Goal: Information Seeking & Learning: Learn about a topic

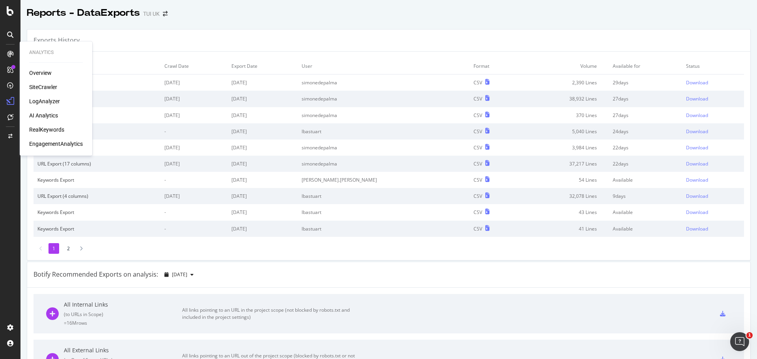
click at [45, 89] on div "SiteCrawler" at bounding box center [43, 87] width 28 height 8
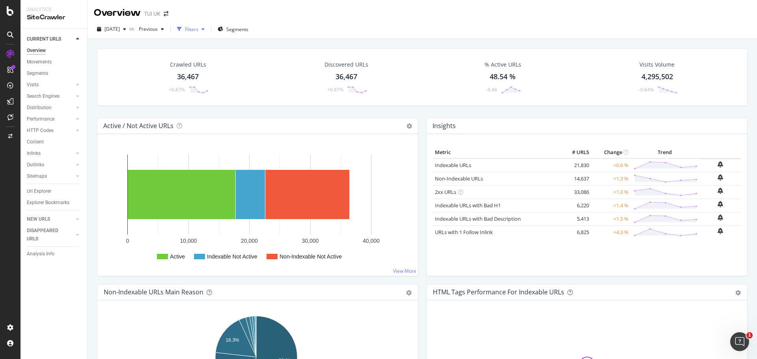
click at [198, 32] on div "Filters" at bounding box center [191, 29] width 13 height 7
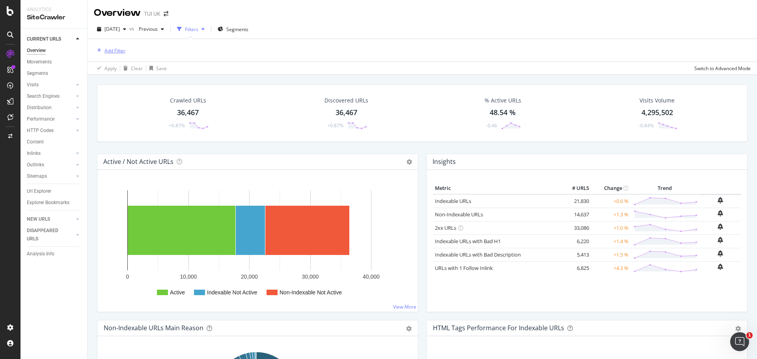
click at [115, 51] on div "Add Filter" at bounding box center [115, 50] width 21 height 7
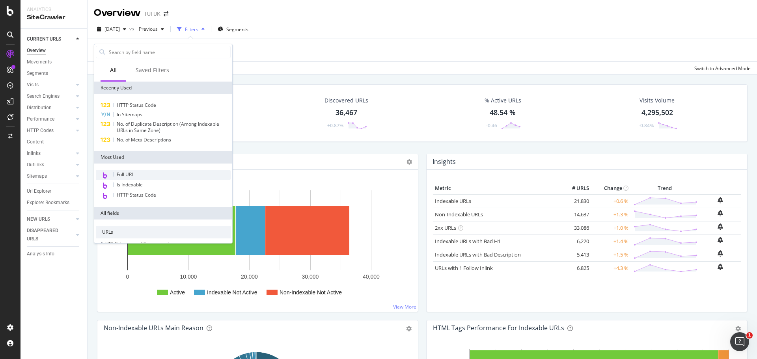
click at [138, 174] on div "Full URL" at bounding box center [163, 175] width 135 height 10
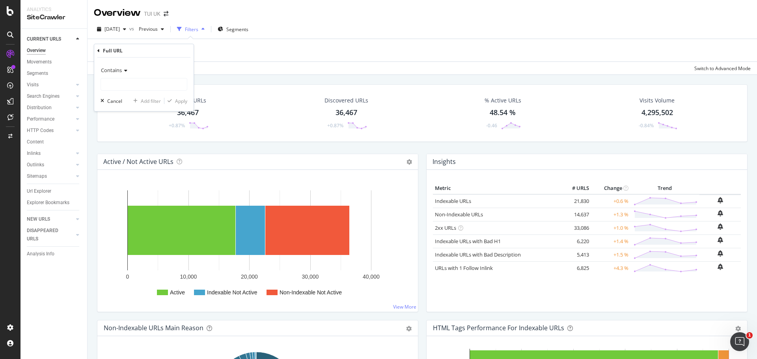
click at [123, 71] on icon at bounding box center [125, 70] width 6 height 5
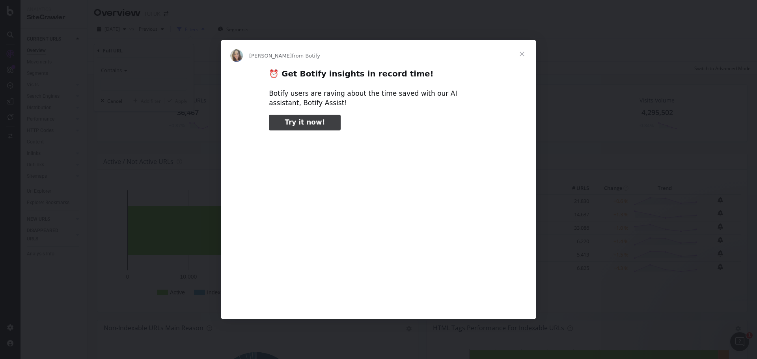
type input "51816"
click at [523, 55] on span "Close" at bounding box center [522, 54] width 28 height 28
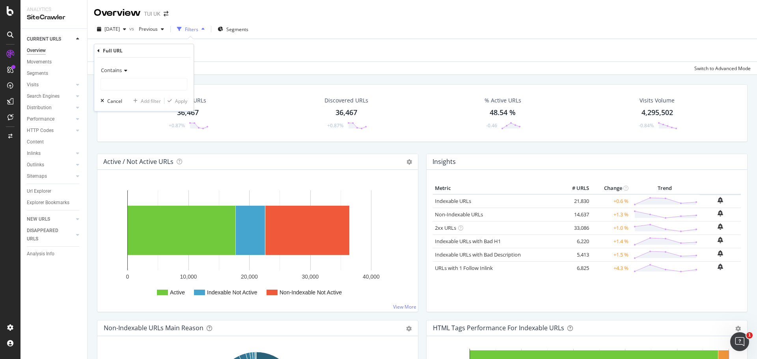
click at [118, 67] on span "Contains" at bounding box center [111, 70] width 21 height 7
click at [131, 167] on span "Matches regex" at bounding box center [121, 168] width 33 height 7
click at [148, 83] on input "text" at bounding box center [144, 84] width 86 height 13
type input "/discover/*"
click at [178, 99] on div "Apply" at bounding box center [181, 101] width 12 height 7
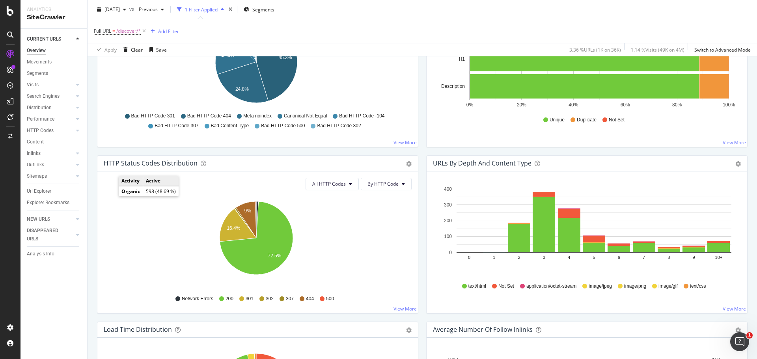
scroll to position [332, 0]
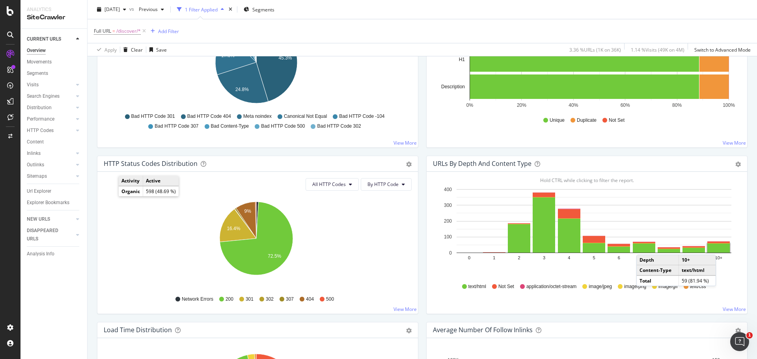
click at [718, 247] on rect "A chart." at bounding box center [719, 248] width 22 height 9
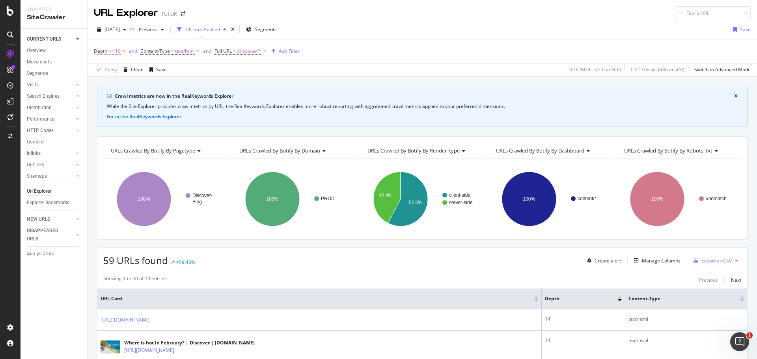
click at [108, 52] on span "Depth >= 10" at bounding box center [107, 51] width 27 height 7
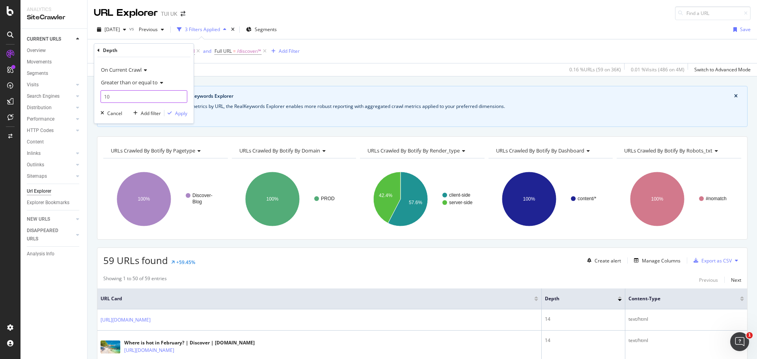
click at [117, 95] on input "10" at bounding box center [144, 96] width 87 height 13
drag, startPoint x: 114, startPoint y: 95, endPoint x: 100, endPoint y: 97, distance: 13.5
click at [100, 97] on div "On Current Crawl Greater than or equal to 10 Cancel Add filter Apply" at bounding box center [143, 90] width 99 height 66
type input "1"
click at [176, 116] on div "Apply" at bounding box center [181, 113] width 12 height 7
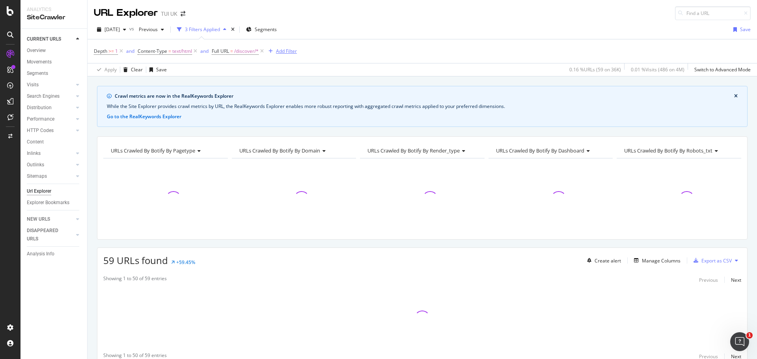
click at [284, 52] on div "Add Filter" at bounding box center [286, 51] width 21 height 7
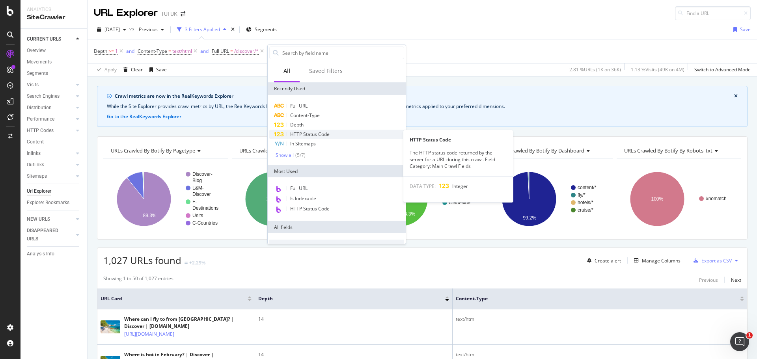
click at [309, 133] on span "HTTP Status Code" at bounding box center [309, 134] width 39 height 7
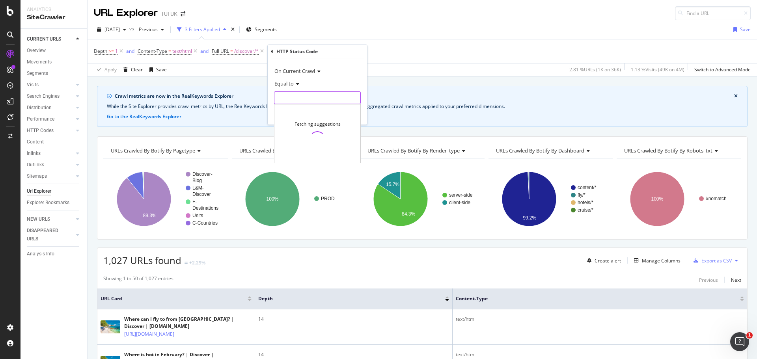
click at [295, 98] on input "number" at bounding box center [317, 98] width 87 height 13
type input "200"
click at [327, 110] on span "200" at bounding box center [303, 108] width 55 height 7
click at [349, 112] on div "Apply" at bounding box center [355, 114] width 12 height 7
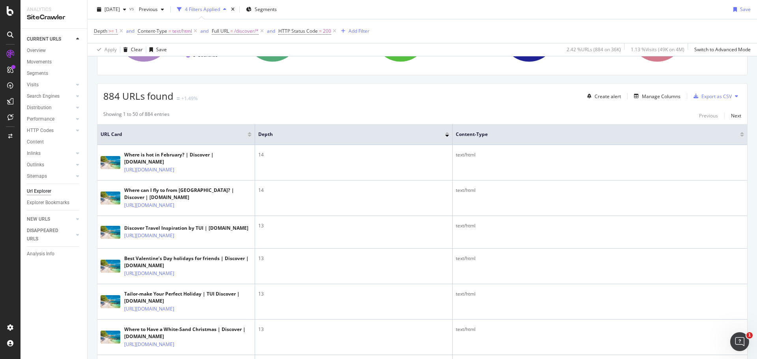
scroll to position [166, 0]
click at [271, 137] on div "Depth" at bounding box center [351, 133] width 187 height 8
click at [445, 135] on div at bounding box center [447, 135] width 4 height 2
click at [449, 136] on div at bounding box center [447, 135] width 4 height 2
click at [447, 134] on div at bounding box center [447, 135] width 4 height 2
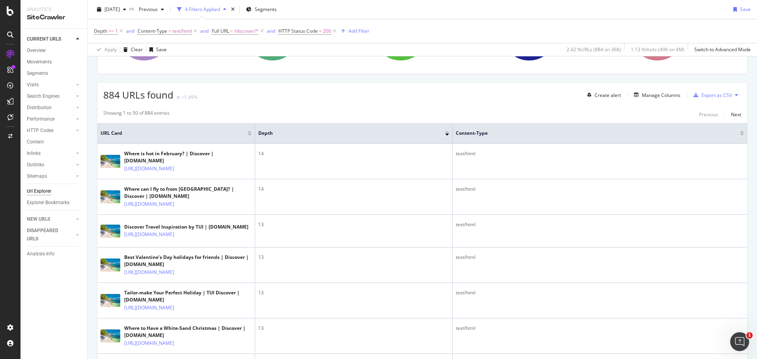
click at [287, 138] on th "Depth" at bounding box center [354, 133] width 198 height 21
click at [270, 131] on span "Depth" at bounding box center [345, 133] width 175 height 7
click at [447, 132] on div at bounding box center [447, 132] width 4 height 2
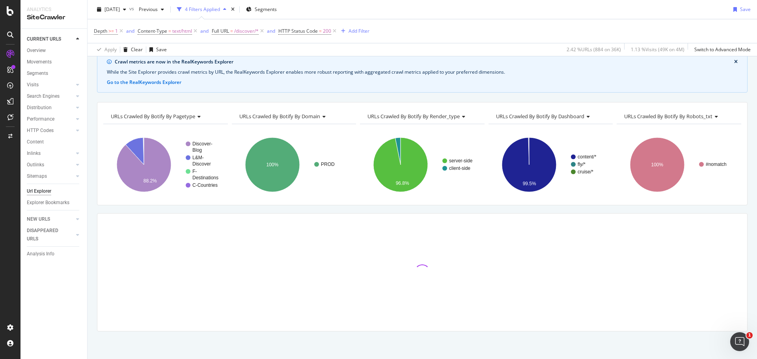
scroll to position [34, 0]
click at [447, 132] on rect "A chart." at bounding box center [421, 165] width 123 height 69
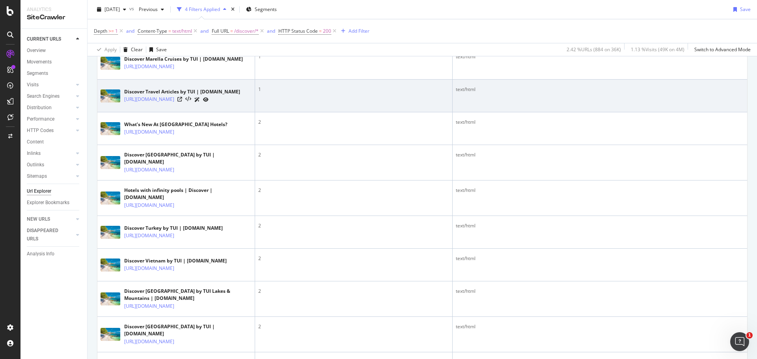
scroll to position [322, 0]
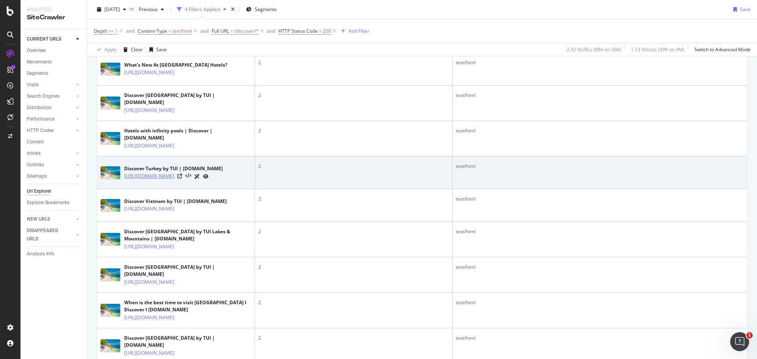
click at [171, 180] on link "[URL][DOMAIN_NAME]" at bounding box center [149, 176] width 50 height 8
click at [182, 179] on icon at bounding box center [179, 176] width 5 height 5
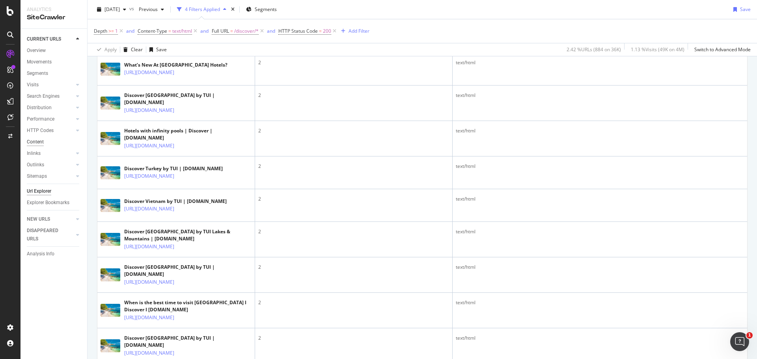
click at [43, 142] on div "Content" at bounding box center [35, 142] width 17 height 8
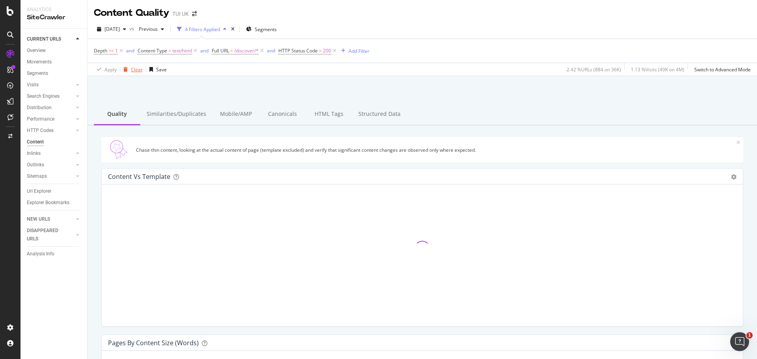
click at [134, 69] on div "Clear" at bounding box center [137, 69] width 12 height 7
click at [175, 116] on div "Similarities/Duplicates" at bounding box center [176, 114] width 72 height 22
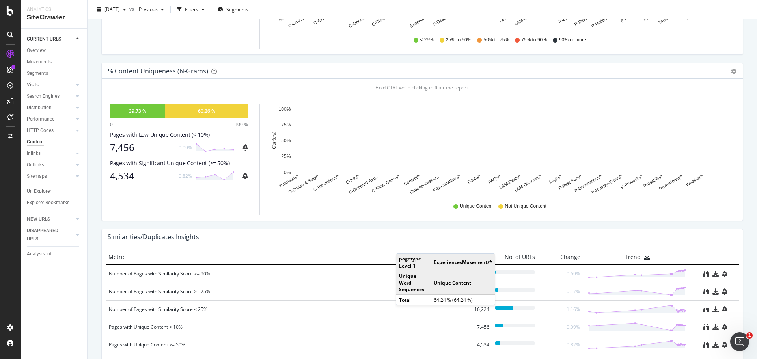
scroll to position [275, 0]
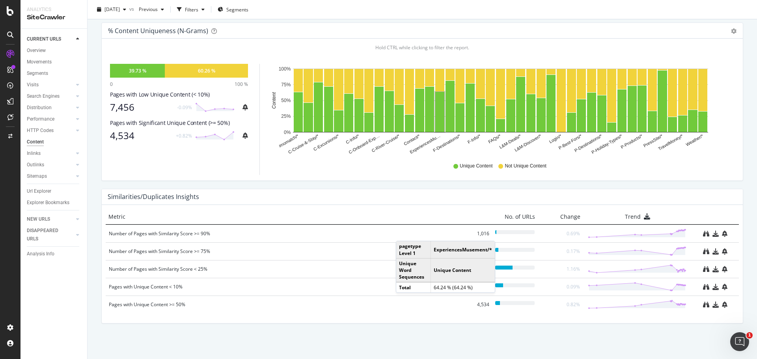
click at [642, 190] on div "Similarities/Duplicates Insights" at bounding box center [422, 197] width 641 height 16
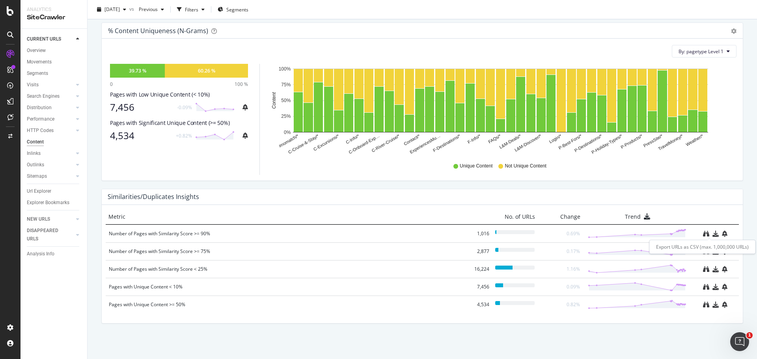
click at [708, 238] on div "Number of Pages with Similarity Score >= 90% 1,016 0.69%" at bounding box center [422, 234] width 633 height 18
click at [713, 236] on icon "download" at bounding box center [716, 234] width 6 height 6
click at [713, 254] on icon "download" at bounding box center [716, 251] width 6 height 6
click at [49, 134] on div "DataExports" at bounding box center [44, 135] width 31 height 8
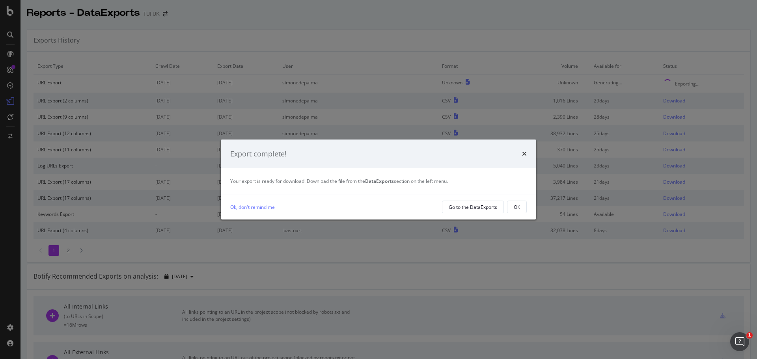
click at [522, 152] on div "Export complete!" at bounding box center [378, 154] width 297 height 10
click at [524, 153] on icon "times" at bounding box center [524, 154] width 5 height 6
click at [525, 153] on icon "times" at bounding box center [524, 154] width 5 height 6
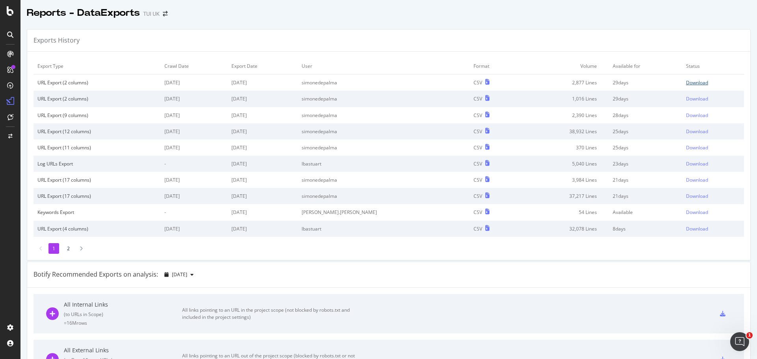
click at [686, 84] on div "Download" at bounding box center [697, 82] width 22 height 7
click at [686, 98] on div "Download" at bounding box center [697, 98] width 22 height 7
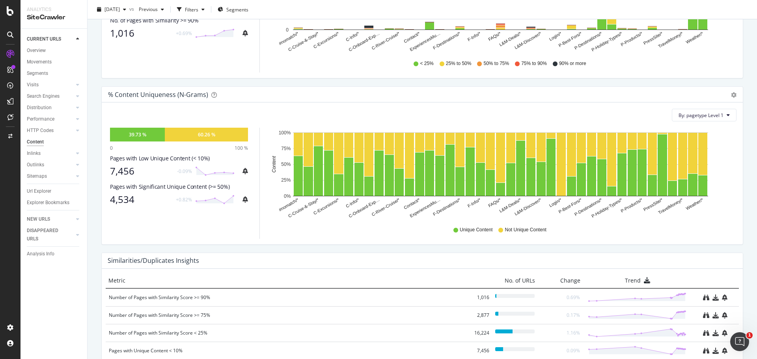
scroll to position [219, 0]
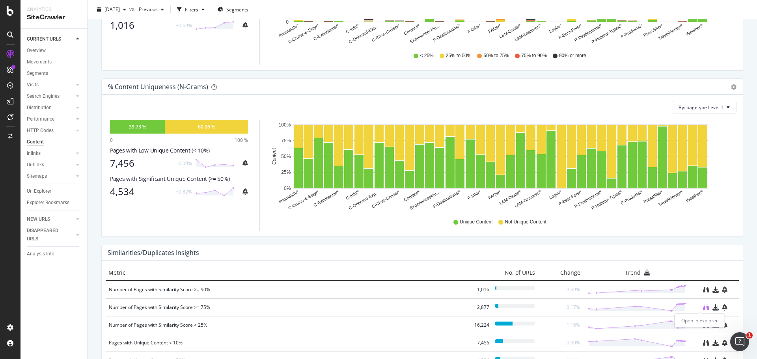
click at [703, 310] on icon "binoculars" at bounding box center [706, 307] width 6 height 6
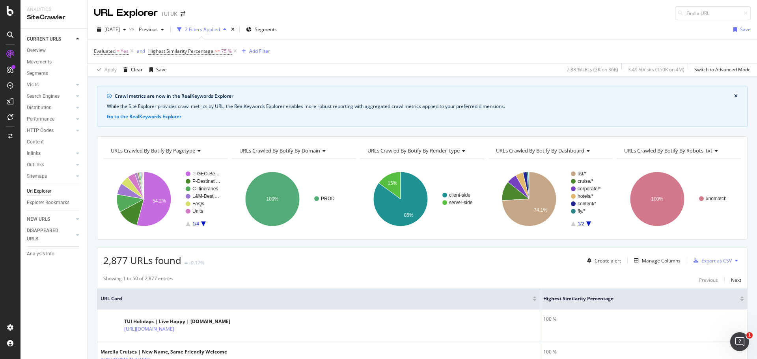
scroll to position [79, 0]
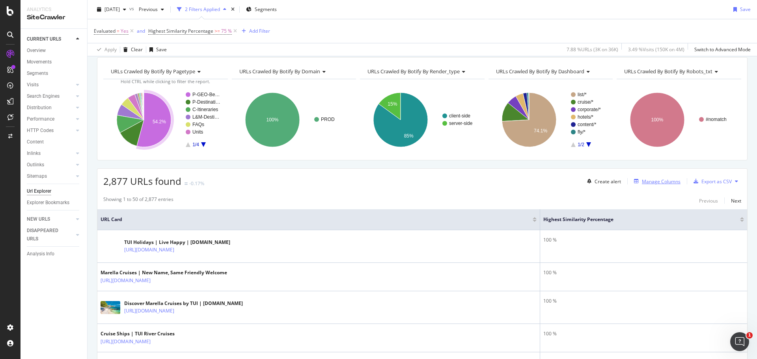
click at [644, 183] on div "Manage Columns" at bounding box center [661, 181] width 39 height 7
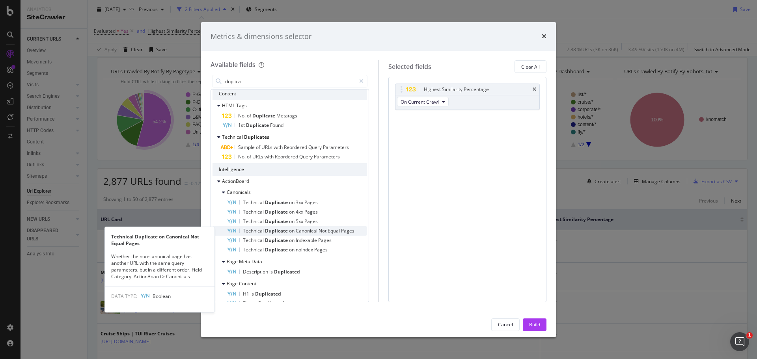
scroll to position [34, 0]
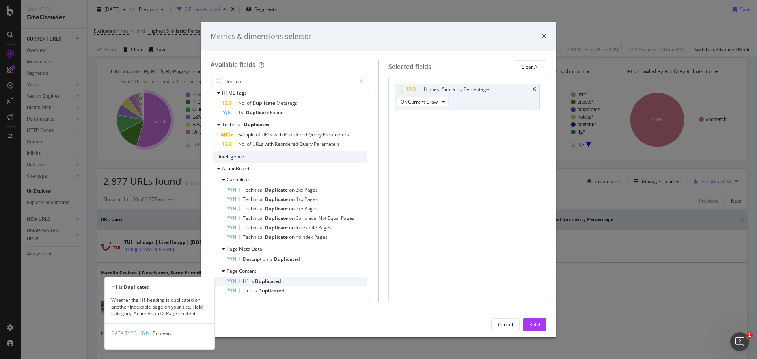
click at [253, 281] on span "is" at bounding box center [252, 281] width 5 height 7
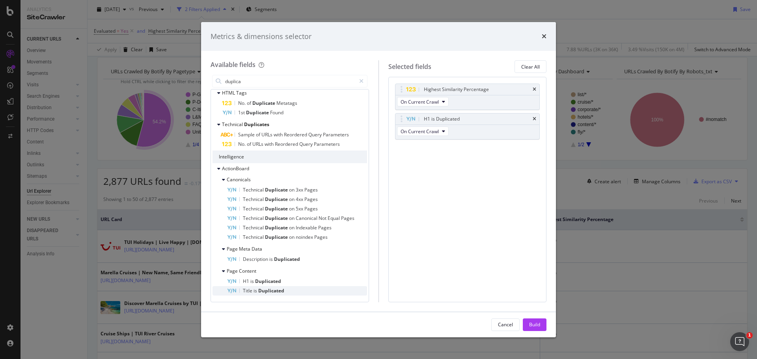
click at [265, 290] on span "Duplicated" at bounding box center [271, 291] width 26 height 7
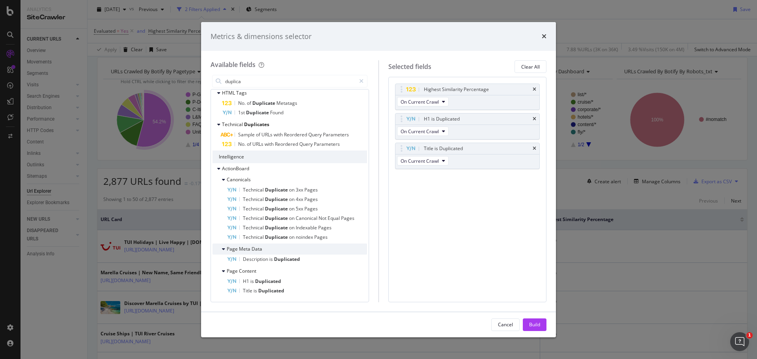
click at [284, 254] on div "Page Meta Data" at bounding box center [290, 249] width 155 height 11
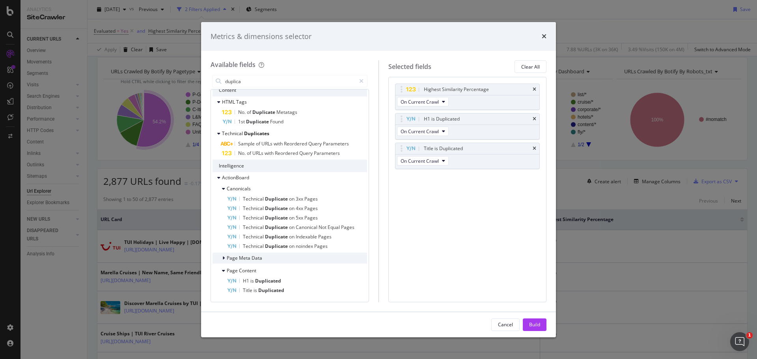
click at [281, 258] on div "Page Meta Data" at bounding box center [290, 258] width 155 height 11
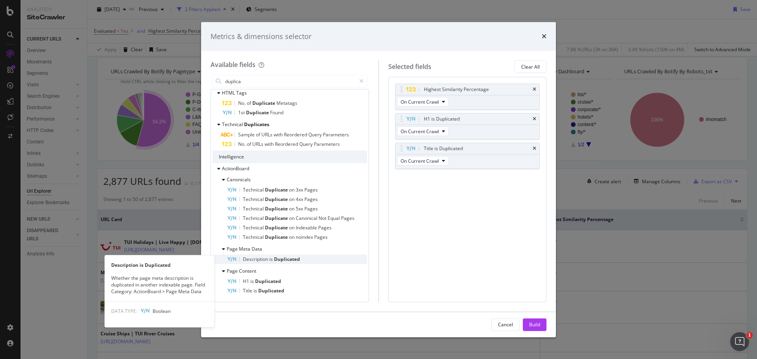
click at [278, 260] on span "Duplicated" at bounding box center [287, 259] width 26 height 7
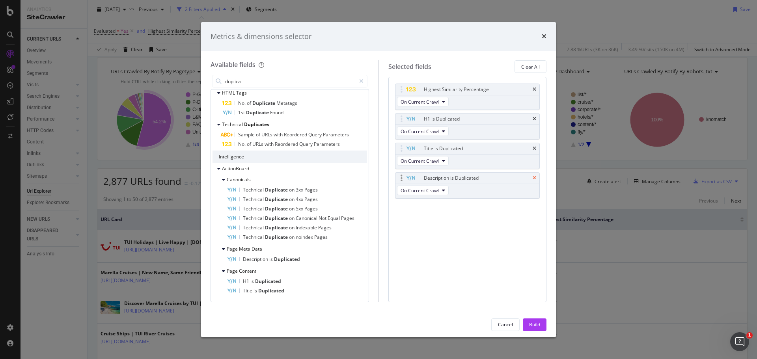
click at [534, 178] on icon "times" at bounding box center [535, 178] width 4 height 5
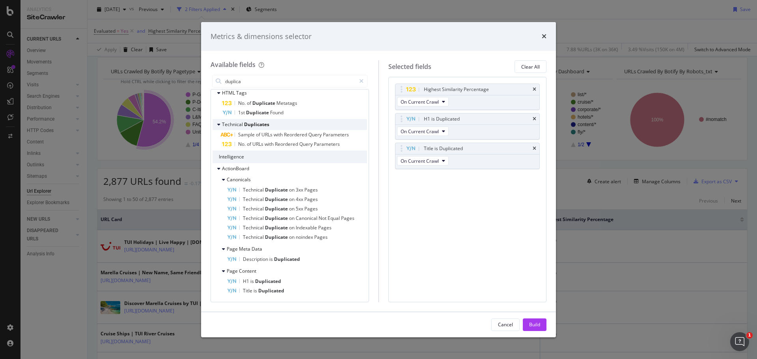
scroll to position [0, 0]
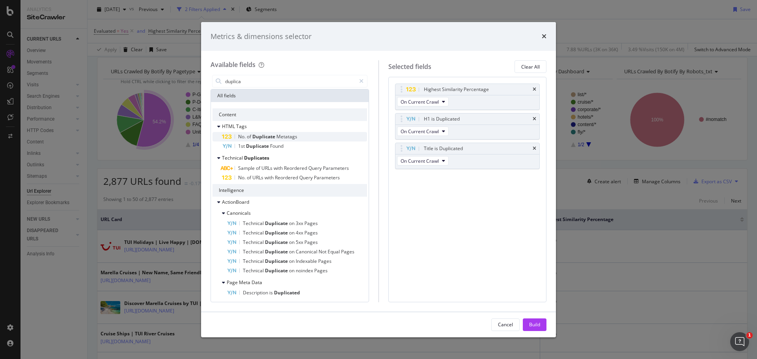
click at [261, 134] on span "Duplicate" at bounding box center [264, 136] width 24 height 7
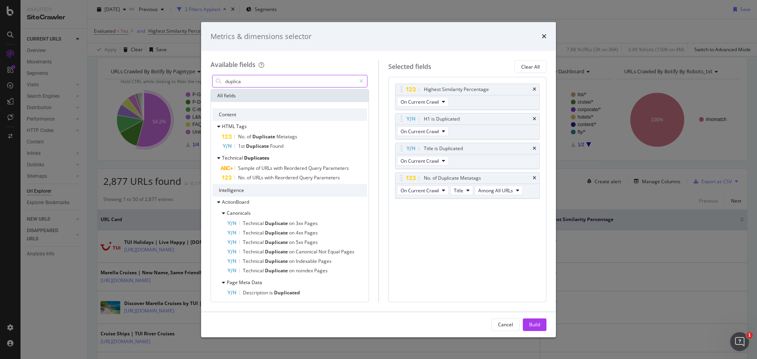
click at [268, 80] on input "duplica" at bounding box center [289, 81] width 131 height 12
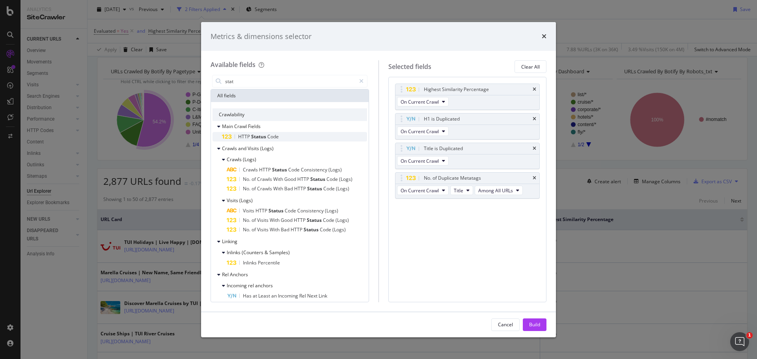
click at [258, 135] on span "Status" at bounding box center [259, 136] width 16 height 7
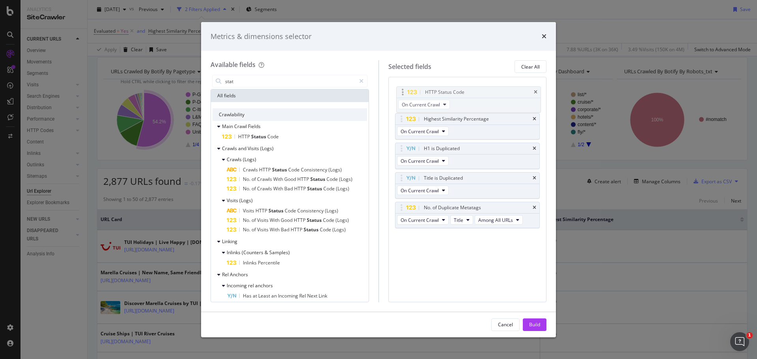
drag, startPoint x: 432, startPoint y: 205, endPoint x: 433, endPoint y: 89, distance: 115.6
click at [433, 89] on body "Analytics SiteCrawler CURRENT URLS Overview Movements Segments Visits Analysis …" at bounding box center [378, 179] width 757 height 359
click at [254, 84] on input "stat" at bounding box center [289, 81] width 131 height 12
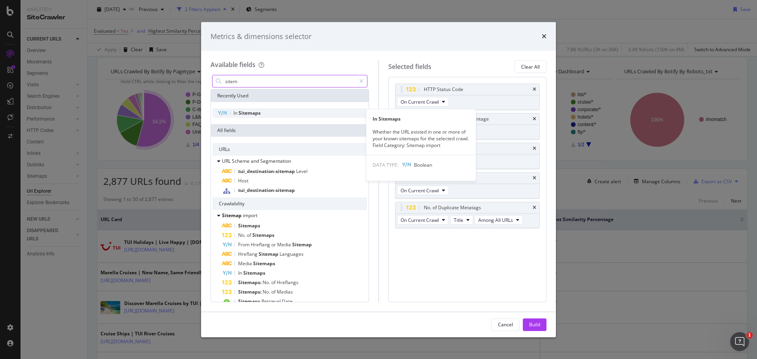
type input "sitem"
click at [261, 115] on div "In Sitemaps" at bounding box center [290, 112] width 155 height 9
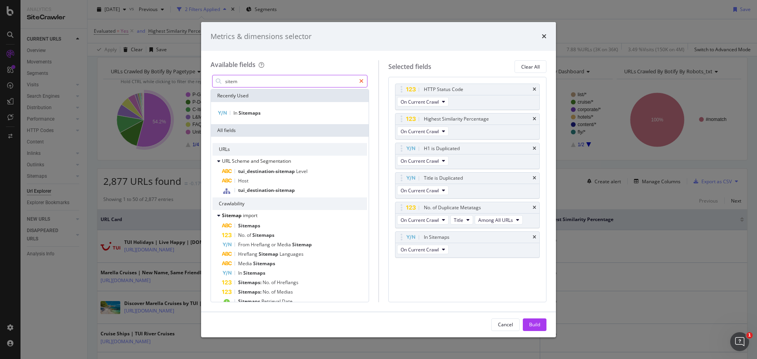
click at [363, 81] on icon "modal" at bounding box center [361, 81] width 4 height 6
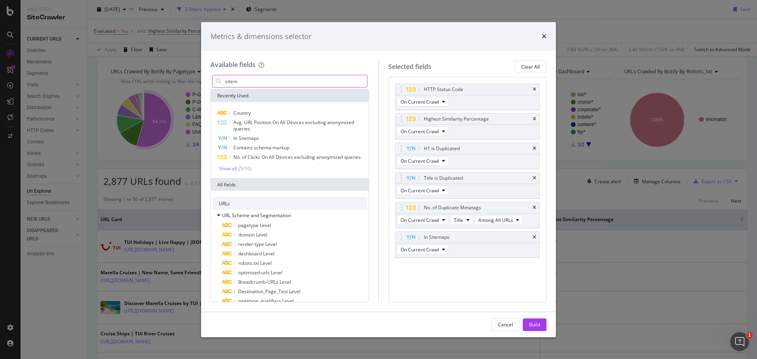
click at [348, 80] on input "sitem" at bounding box center [295, 81] width 143 height 12
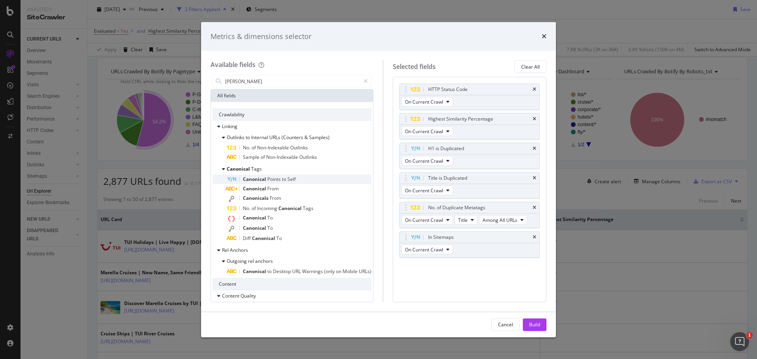
click at [272, 179] on span "Points" at bounding box center [274, 179] width 15 height 7
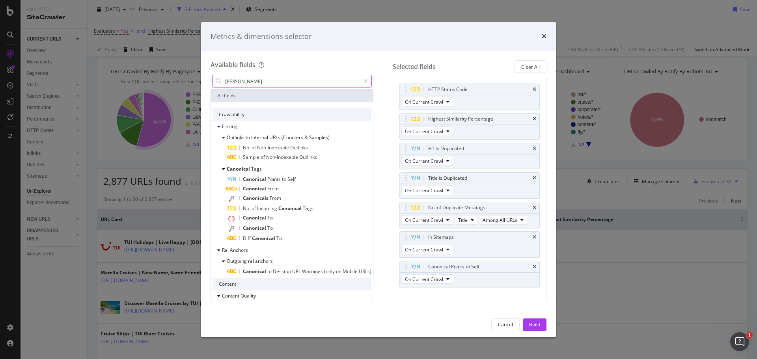
click at [276, 85] on input "[PERSON_NAME]" at bounding box center [292, 81] width 136 height 12
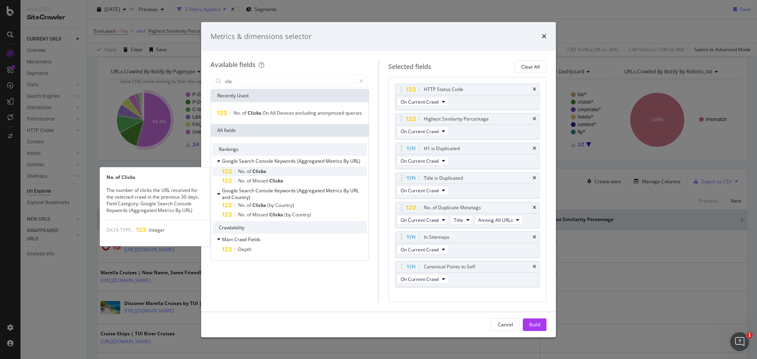
click at [257, 171] on span "Clicks" at bounding box center [259, 171] width 14 height 7
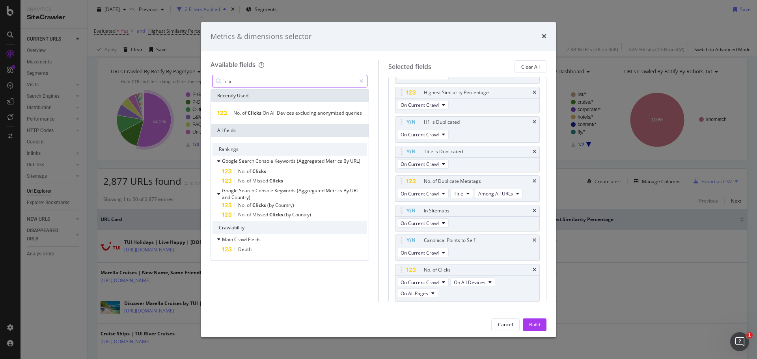
click at [261, 84] on input "clic" at bounding box center [289, 81] width 131 height 12
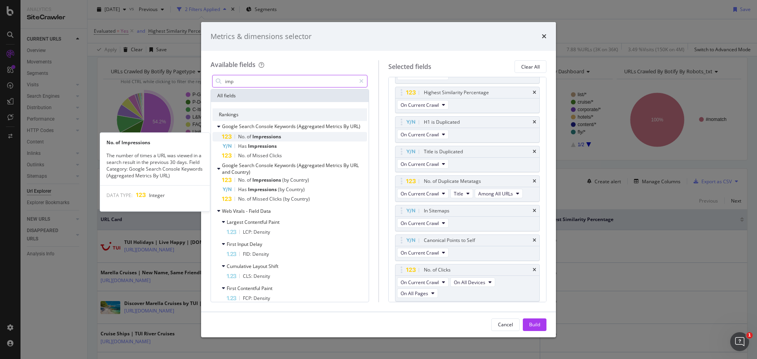
type input "imp"
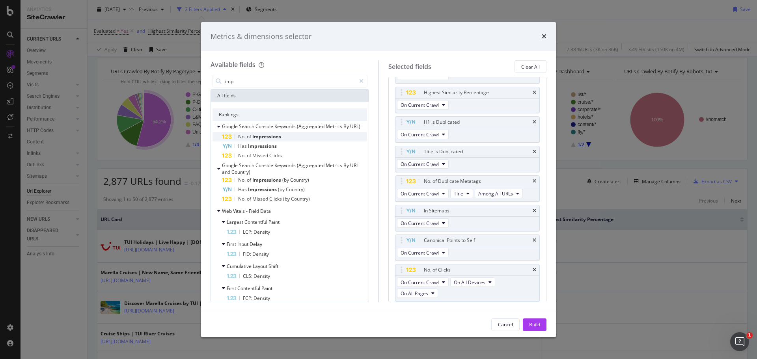
click at [262, 139] on span "Impressions" at bounding box center [266, 136] width 29 height 7
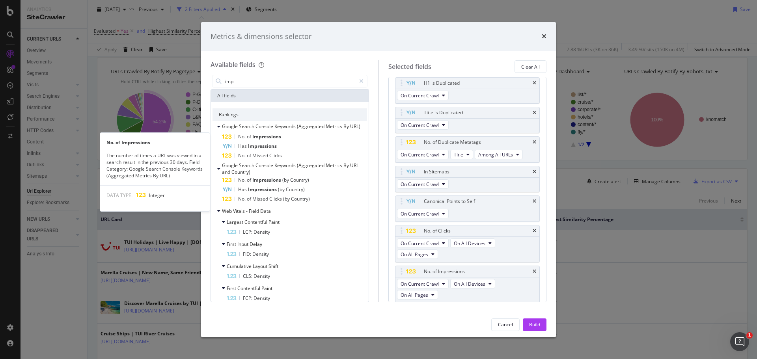
scroll to position [67, 0]
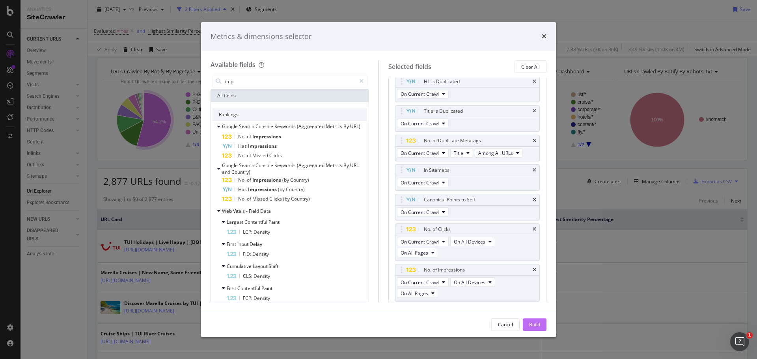
click at [536, 324] on div "Build" at bounding box center [534, 324] width 11 height 7
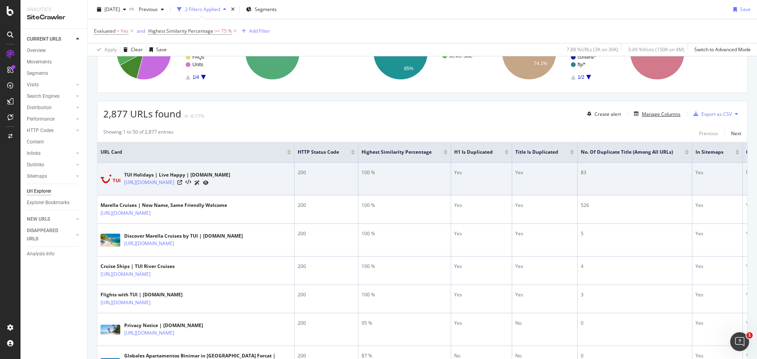
scroll to position [147, 0]
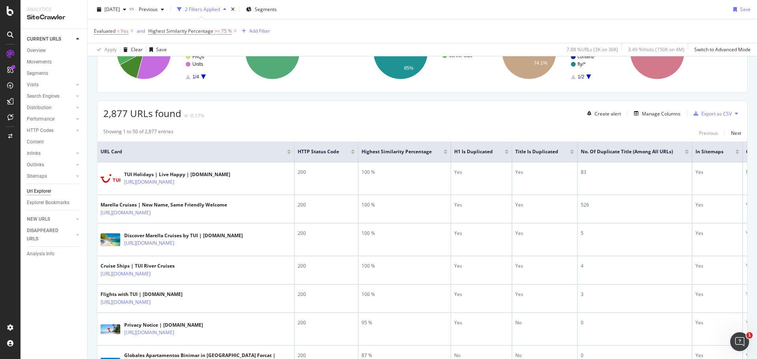
click at [285, 154] on span "URL Card" at bounding box center [193, 151] width 185 height 7
click at [289, 153] on div at bounding box center [289, 153] width 4 height 2
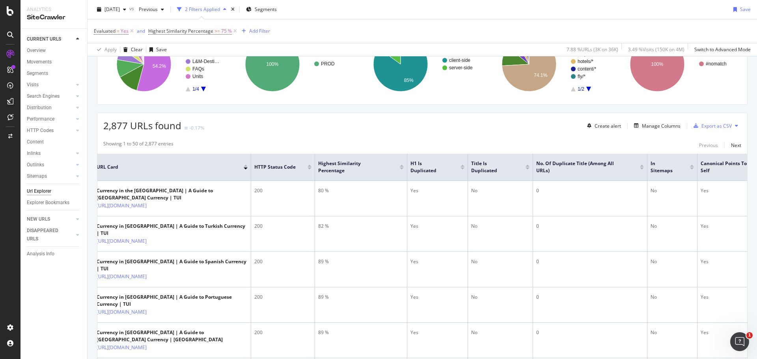
scroll to position [117, 0]
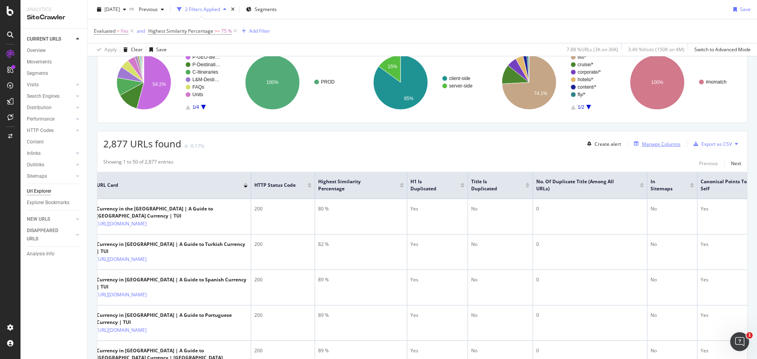
click at [645, 146] on div "Manage Columns" at bounding box center [661, 144] width 39 height 7
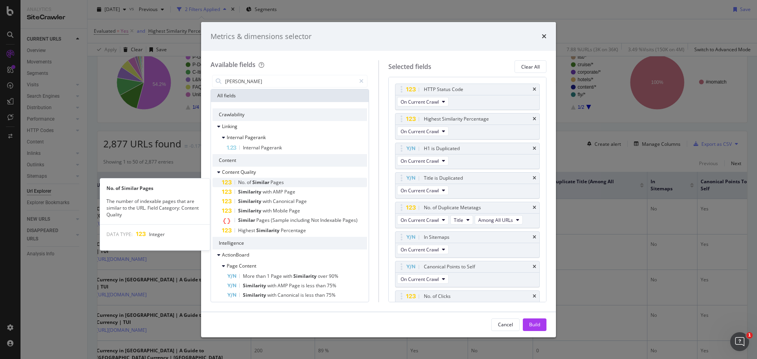
scroll to position [4, 0]
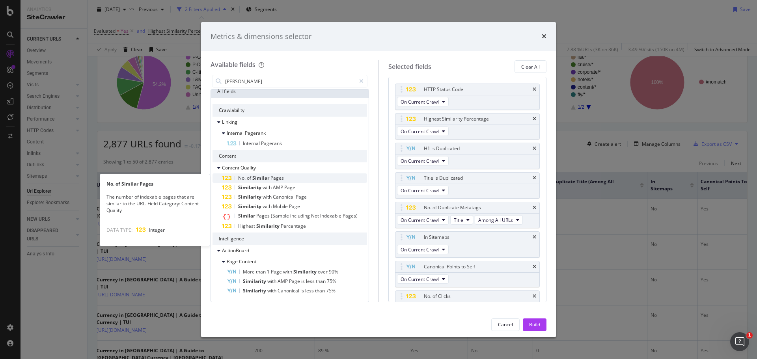
type input "[PERSON_NAME]"
click at [282, 180] on span "Pages" at bounding box center [277, 178] width 13 height 7
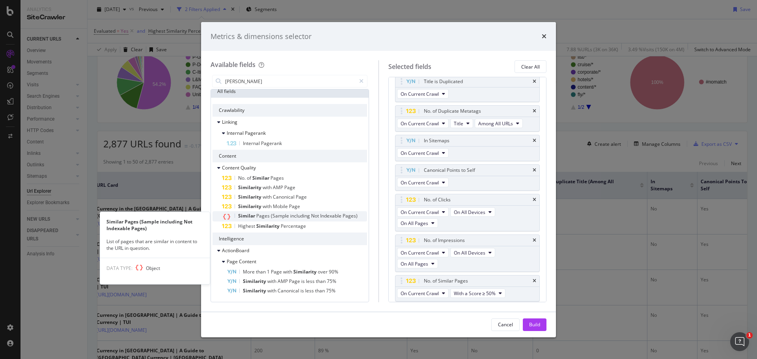
click at [286, 219] on span "(Sample" at bounding box center [280, 216] width 19 height 7
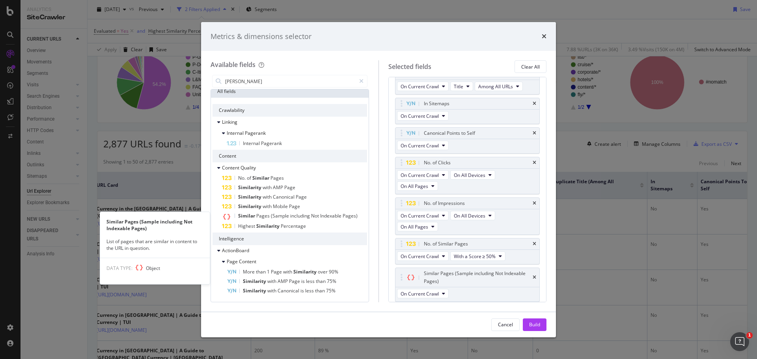
scroll to position [134, 0]
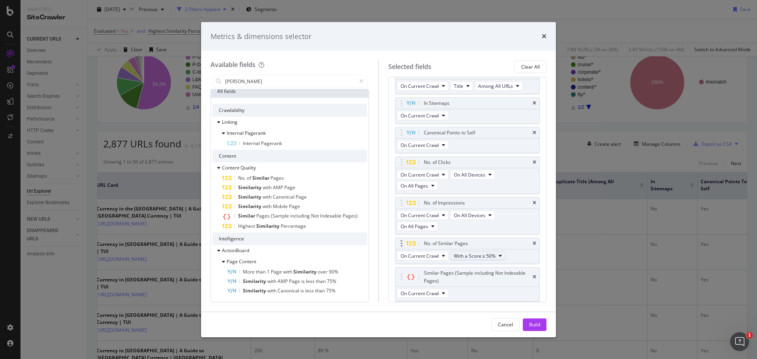
click at [489, 258] on span "With a Score ≥ 50%" at bounding box center [475, 256] width 42 height 7
click at [488, 284] on span "With a Score ≥ 75%" at bounding box center [478, 284] width 43 height 7
click at [441, 296] on button "On Current Crawl" at bounding box center [423, 293] width 52 height 9
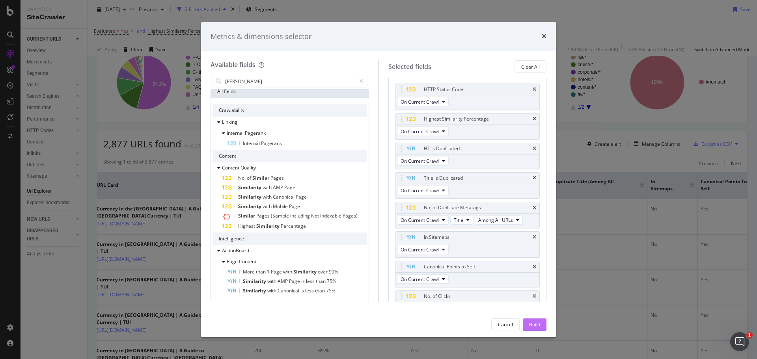
click at [541, 328] on button "Build" at bounding box center [535, 325] width 24 height 13
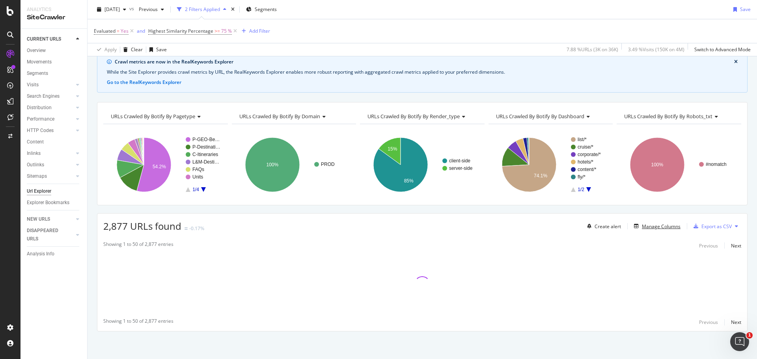
scroll to position [34, 0]
click at [398, 288] on div "Showing 1 to 50 of 2,877 entries Previous Next Showing 1 to 50 of 2,877 entries…" at bounding box center [422, 284] width 650 height 94
click at [428, 215] on div "2,877 URLs found -0.17% Create alert Manage Columns Export as CSV" at bounding box center [422, 223] width 650 height 19
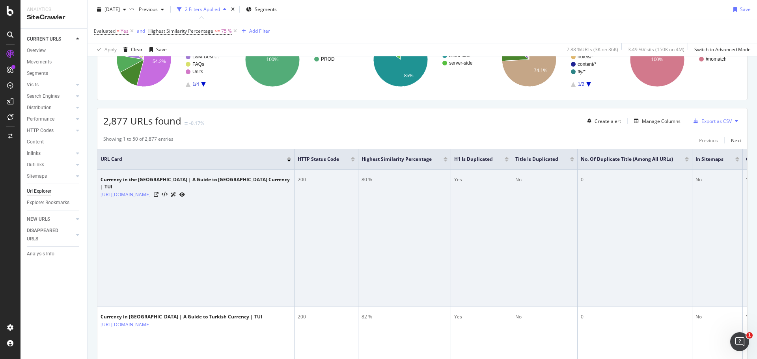
scroll to position [140, 0]
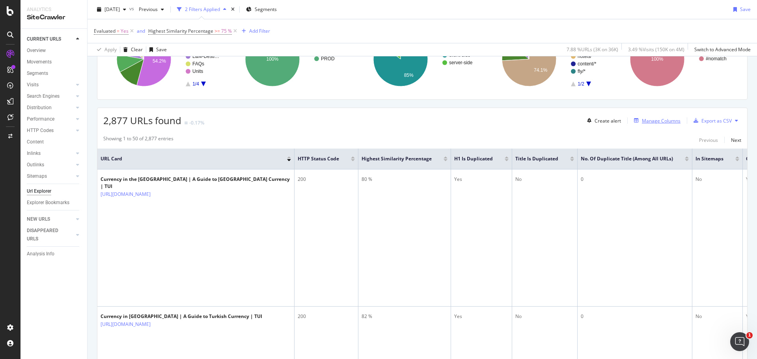
click at [644, 123] on div "Manage Columns" at bounding box center [661, 121] width 39 height 7
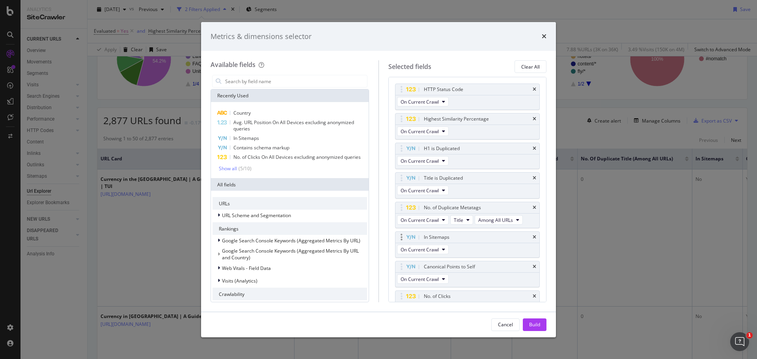
scroll to position [160, 0]
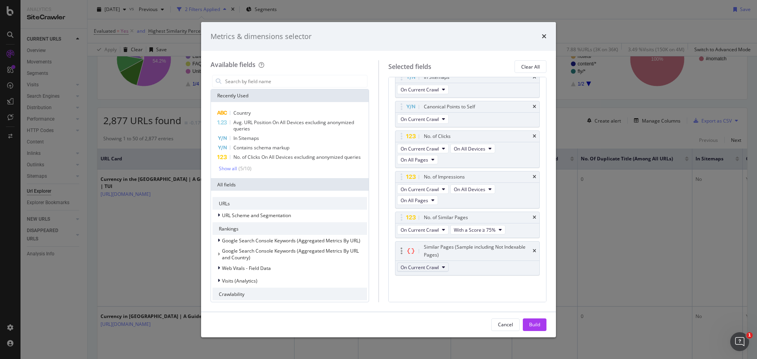
click at [441, 269] on button "On Current Crawl" at bounding box center [423, 267] width 52 height 9
click at [496, 232] on button "With a Score ≥ 75%" at bounding box center [478, 229] width 56 height 9
click at [499, 276] on span "With a Score ≥ 90%" at bounding box center [478, 273] width 43 height 7
click at [295, 81] on input "modal" at bounding box center [295, 81] width 143 height 12
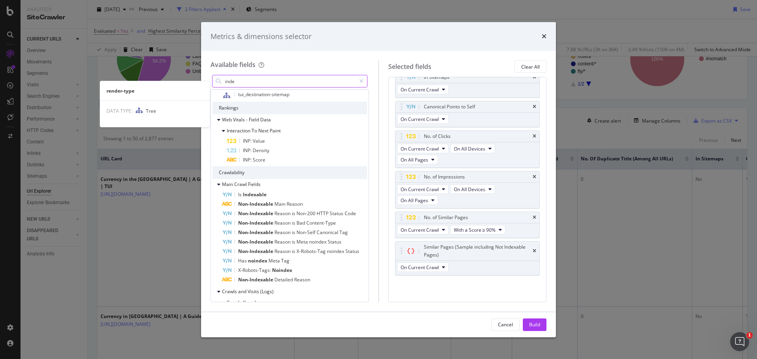
scroll to position [115, 0]
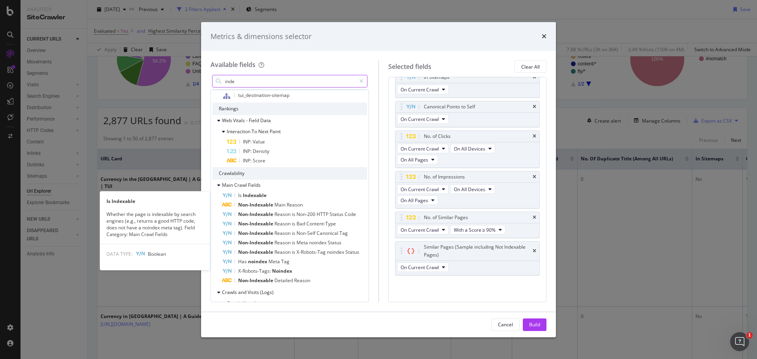
type input "inde"
click at [263, 196] on span "Indexable" at bounding box center [255, 195] width 24 height 7
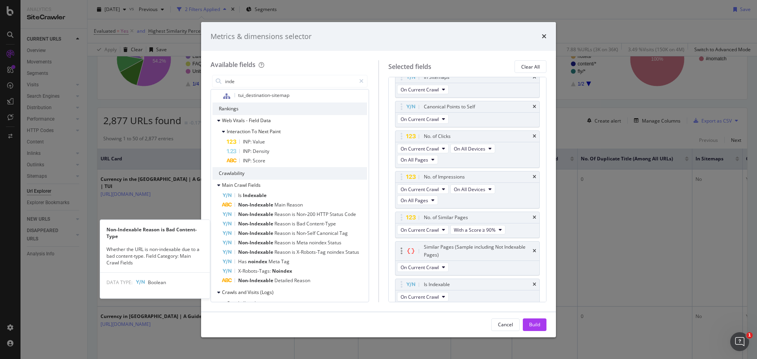
scroll to position [164, 0]
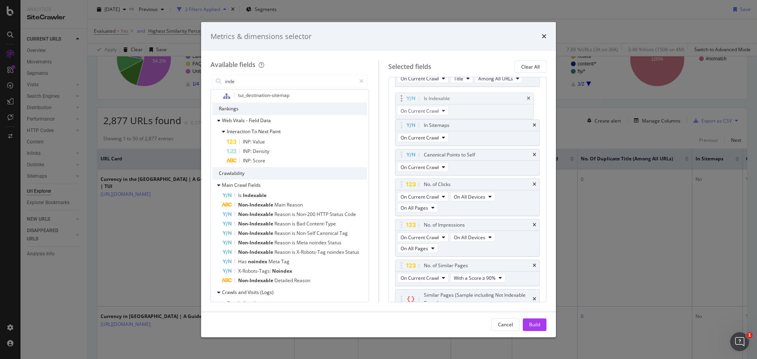
drag, startPoint x: 488, startPoint y: 292, endPoint x: 488, endPoint y: 110, distance: 182.6
click at [488, 110] on body "Analytics SiteCrawler CURRENT URLS Overview Movements Segments Visits Analysis …" at bounding box center [378, 179] width 757 height 359
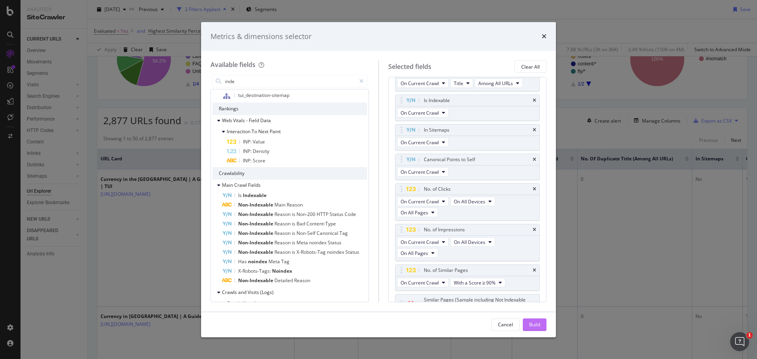
click at [536, 323] on div "Build" at bounding box center [534, 324] width 11 height 7
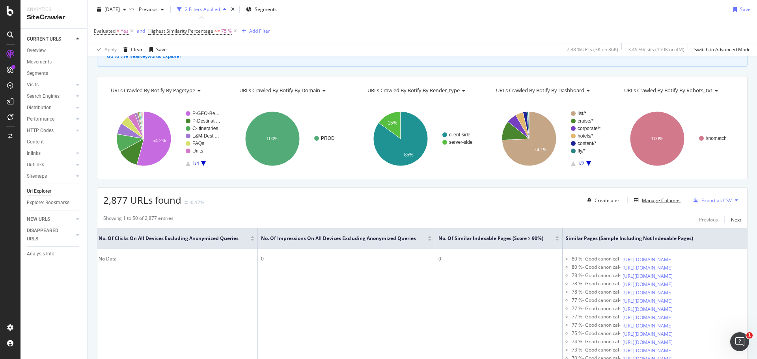
scroll to position [63, 0]
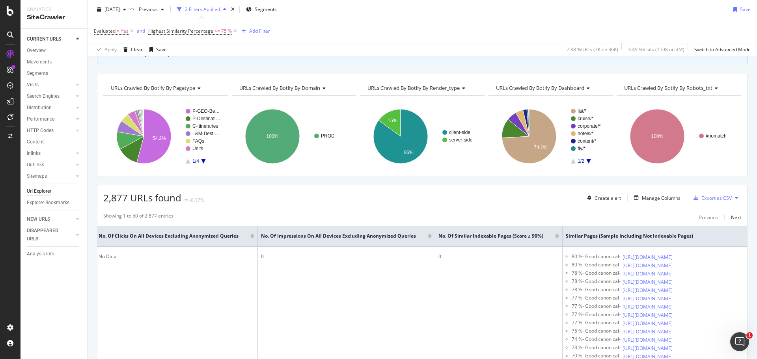
click at [555, 238] on div at bounding box center [557, 238] width 4 height 2
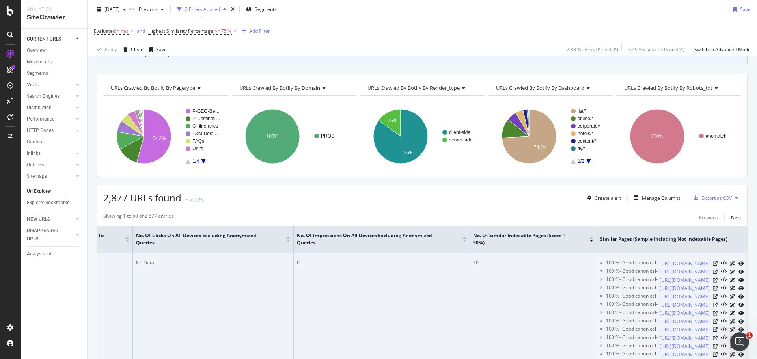
scroll to position [0, 751]
click at [503, 278] on td "30" at bounding box center [533, 321] width 127 height 137
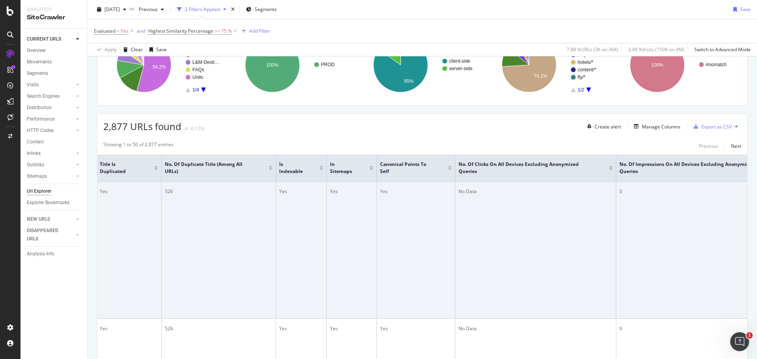
scroll to position [0, 376]
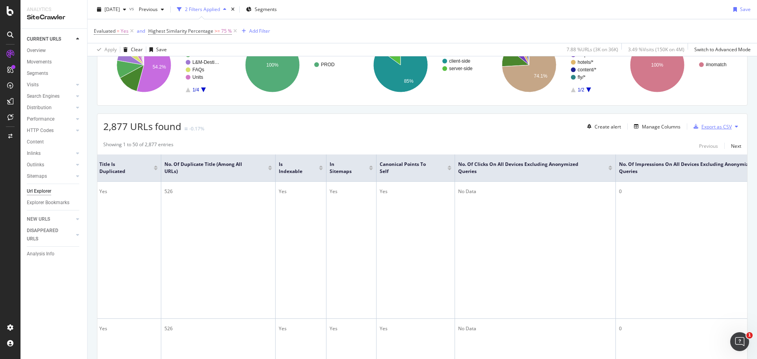
click at [702, 126] on div "Export as CSV" at bounding box center [717, 126] width 30 height 7
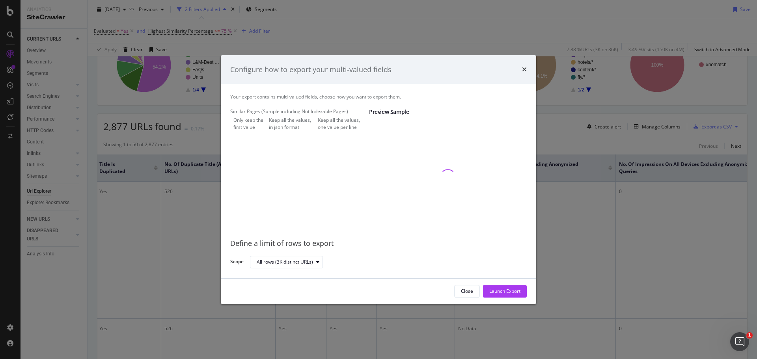
click at [318, 131] on div "Keep all the values, one value per line" at bounding box center [343, 123] width 51 height 13
click at [505, 287] on div "Launch Export" at bounding box center [504, 292] width 31 height 12
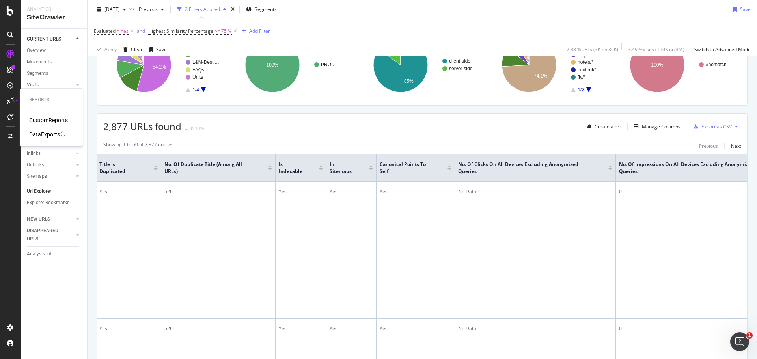
click at [53, 134] on div "DataExports" at bounding box center [44, 135] width 31 height 8
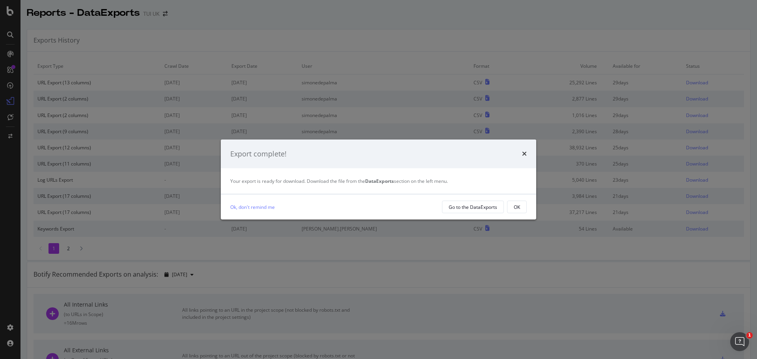
click at [523, 157] on div "times" at bounding box center [524, 154] width 5 height 10
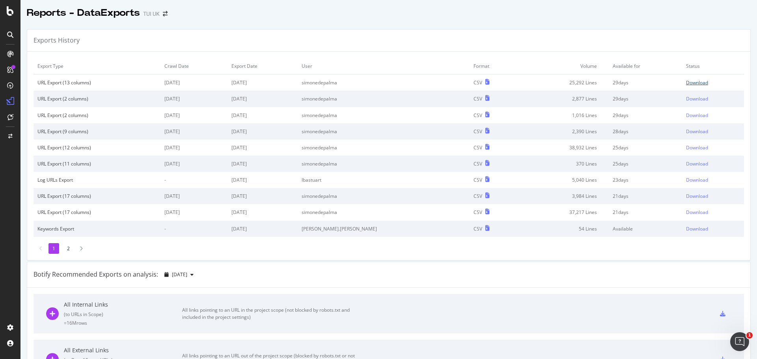
click at [689, 83] on div "Download" at bounding box center [697, 82] width 22 height 7
